Goal: Understand process/instructions

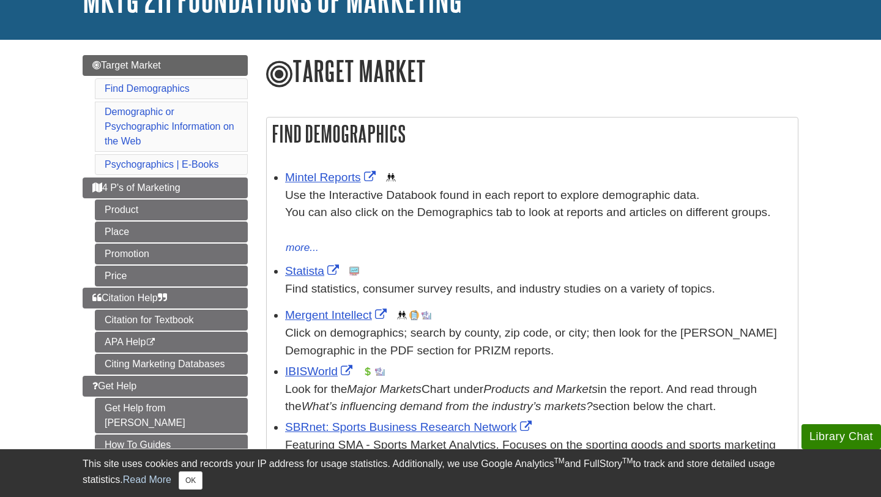
scroll to position [111, 0]
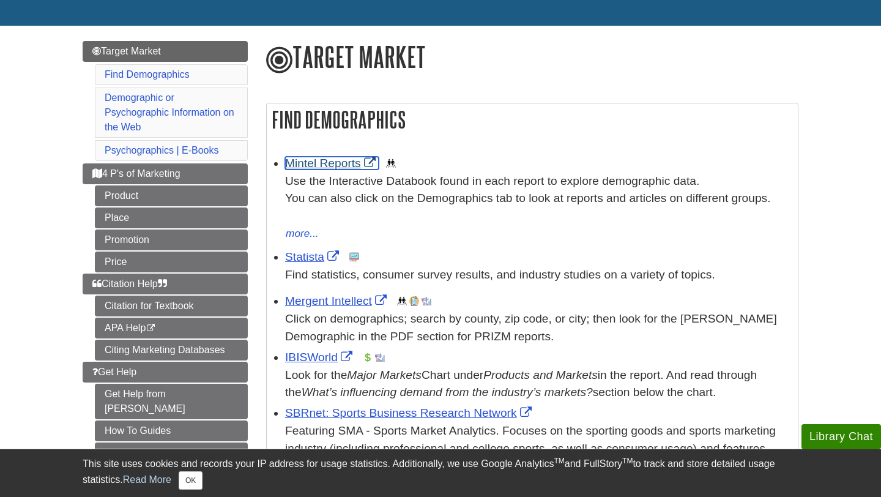
click at [337, 165] on link "Mintel Reports" at bounding box center [332, 163] width 94 height 13
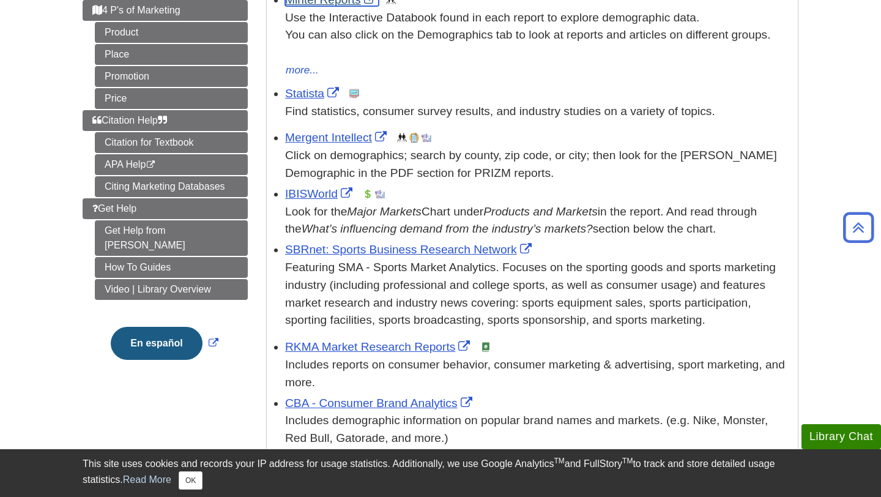
scroll to position [275, 0]
click at [315, 199] on link "IBISWorld" at bounding box center [320, 193] width 70 height 13
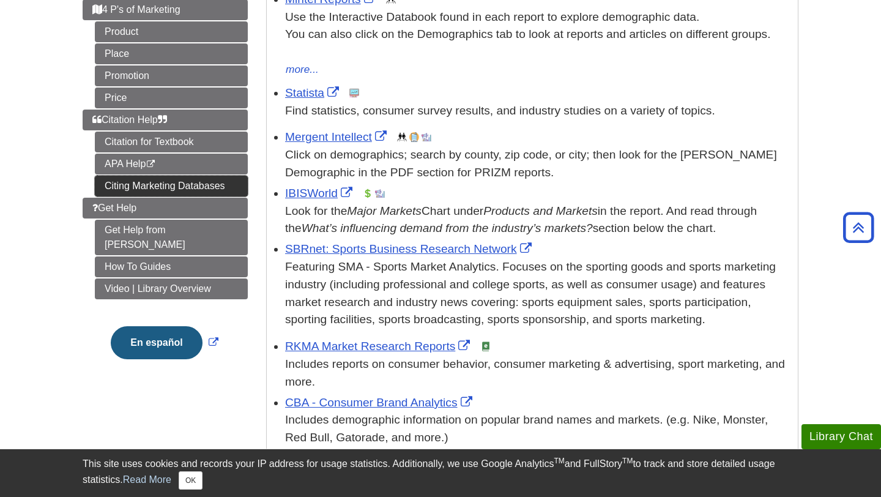
click at [155, 185] on link "Citing Marketing Databases" at bounding box center [171, 186] width 153 height 21
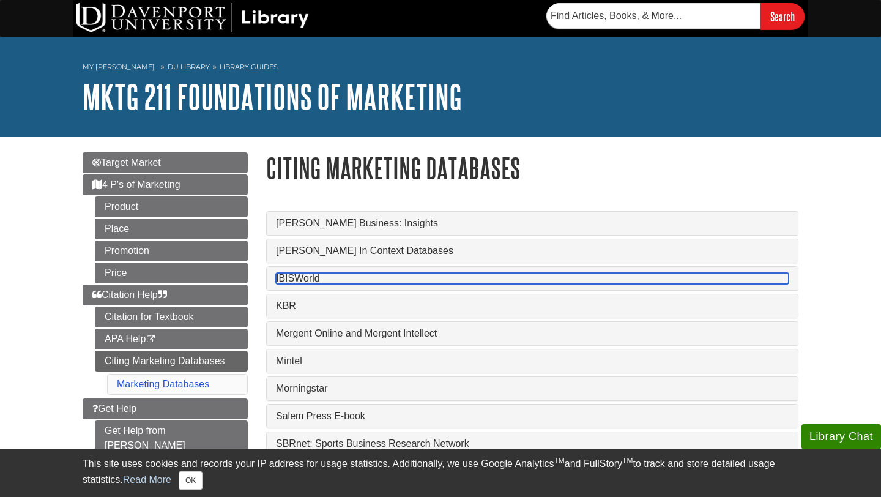
click at [297, 282] on link "IBISWorld" at bounding box center [532, 278] width 513 height 11
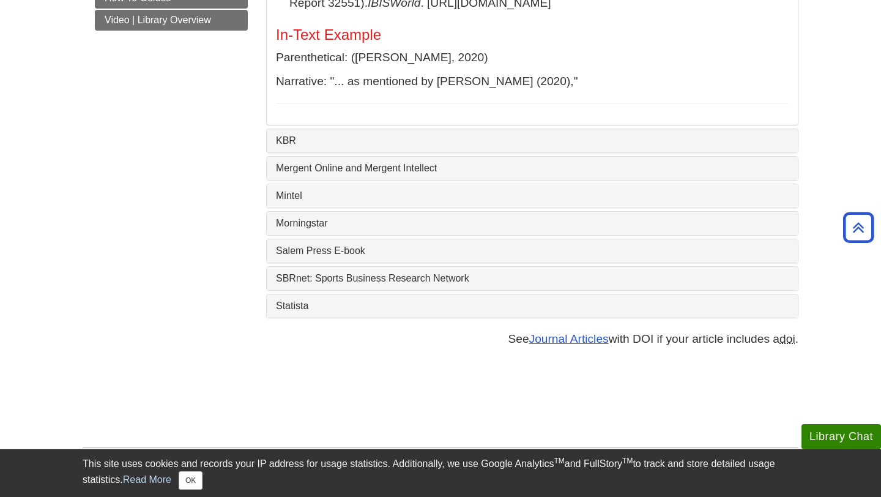
scroll to position [474, 0]
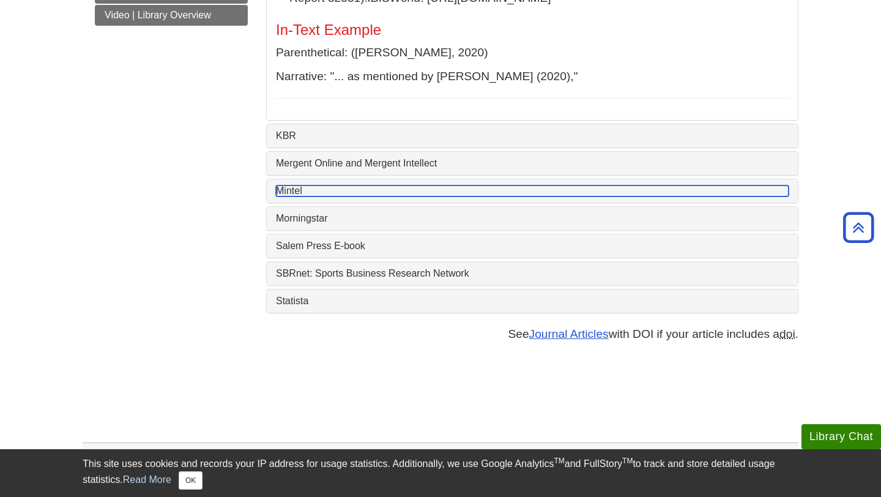
click at [430, 196] on link "Mintel" at bounding box center [532, 190] width 513 height 11
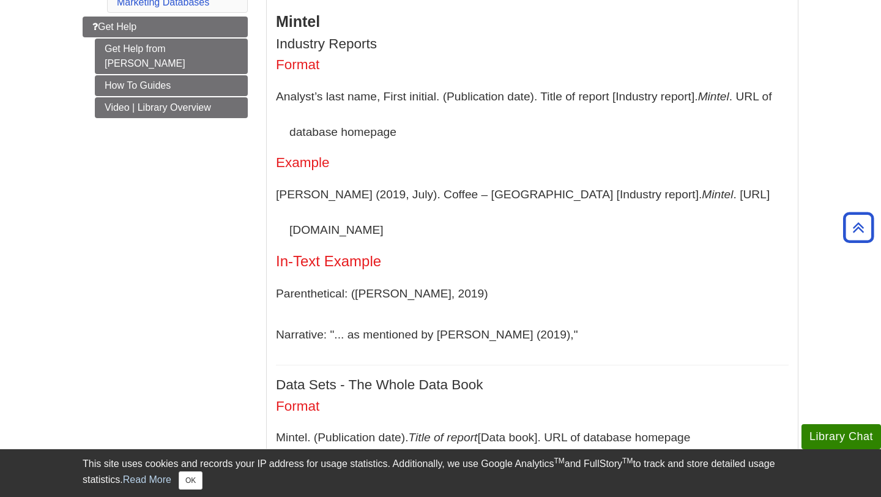
scroll to position [385, 0]
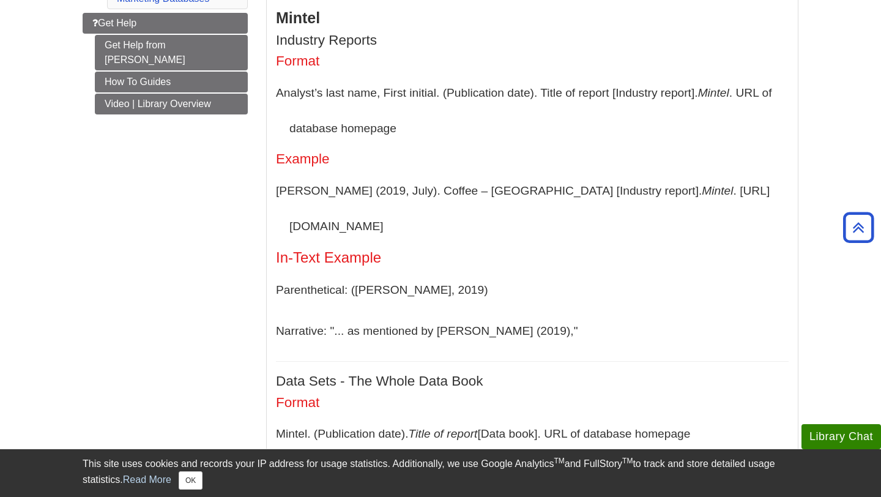
drag, startPoint x: 586, startPoint y: 198, endPoint x: 703, endPoint y: 197, distance: 117.5
click at [703, 197] on p "Failla, J. (2019, July). Coffee – US [Industry report]. Mintel . https://www.mi…" at bounding box center [532, 208] width 513 height 70
copy p "https://www.mintel.com"
click at [636, 166] on h4 "Example" at bounding box center [532, 159] width 513 height 15
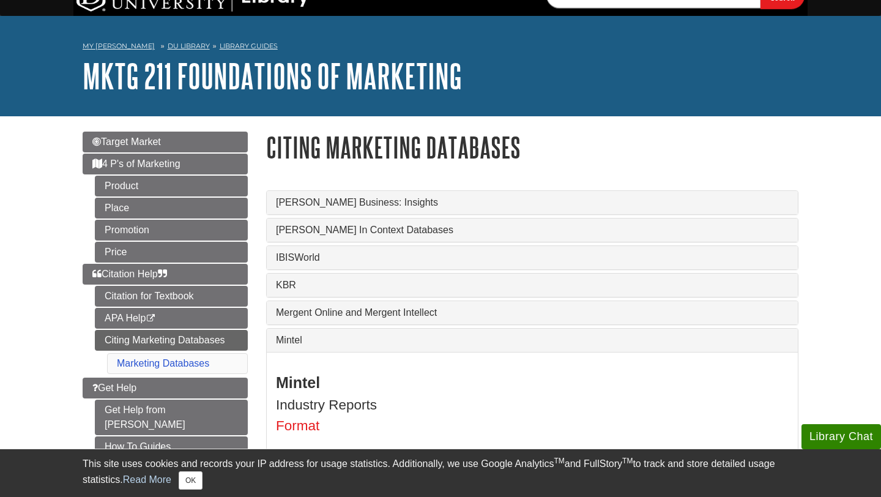
scroll to position [24, 0]
